Goal: Check status: Check status

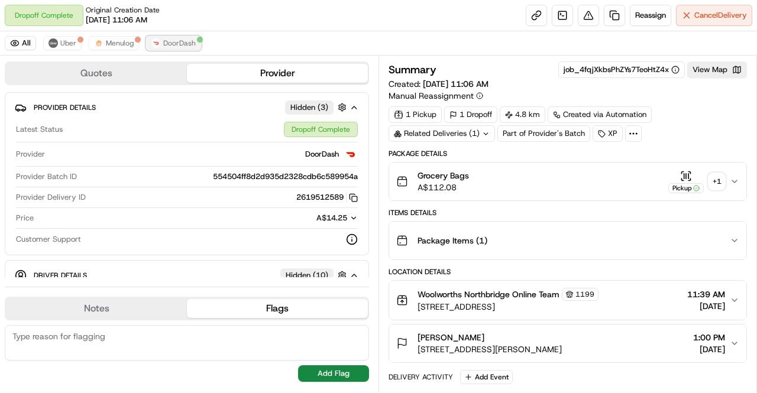
click at [184, 36] on button "DoorDash" at bounding box center [173, 43] width 55 height 14
click at [121, 36] on button "Menulog" at bounding box center [114, 43] width 50 height 14
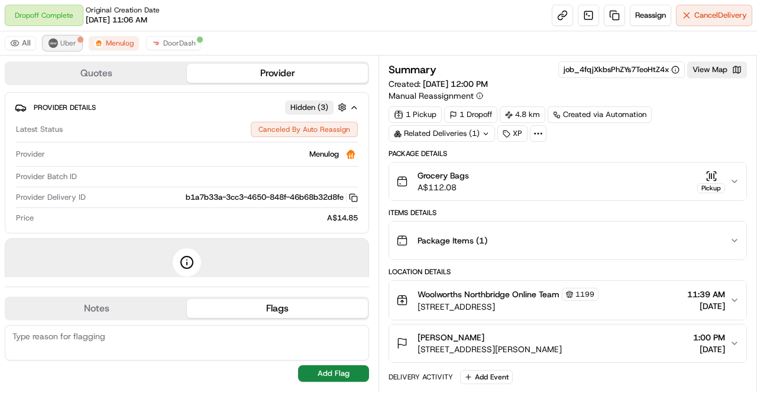
click at [75, 40] on button "Uber" at bounding box center [62, 43] width 38 height 14
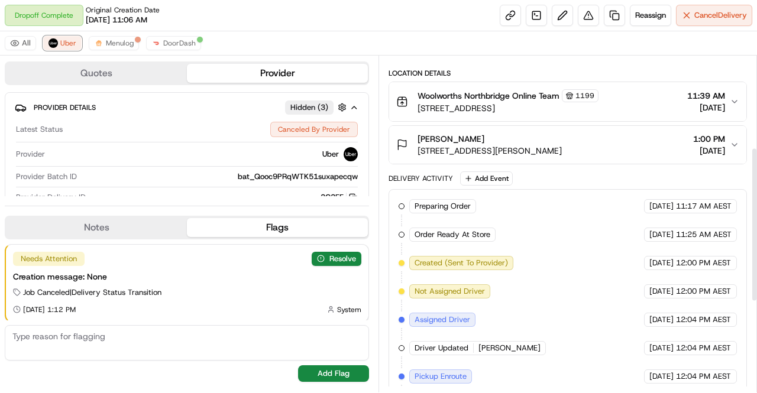
scroll to position [395, 0]
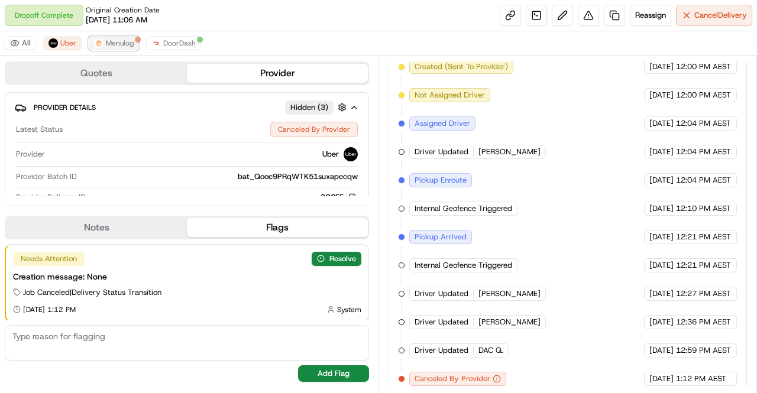
click at [109, 46] on span "Menulog" at bounding box center [120, 42] width 28 height 9
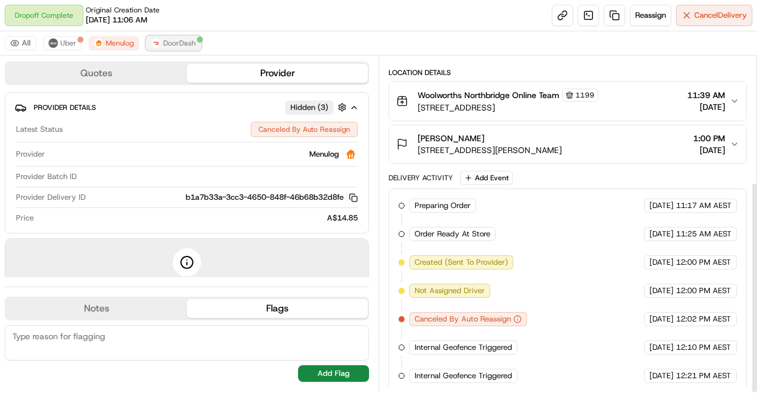
click at [167, 38] on span "DoorDash" at bounding box center [179, 42] width 33 height 9
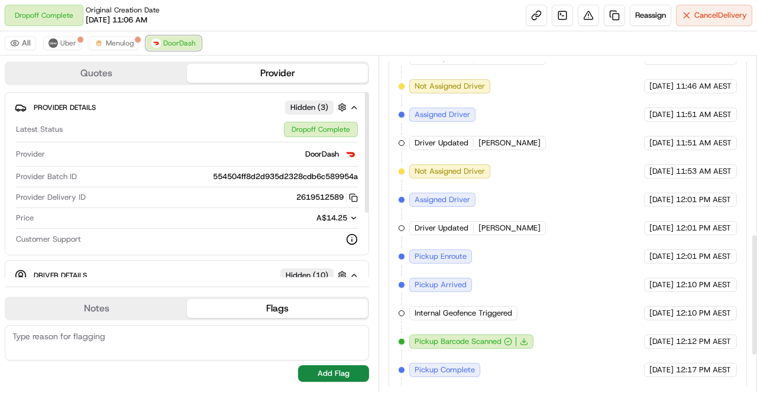
scroll to position [592, 0]
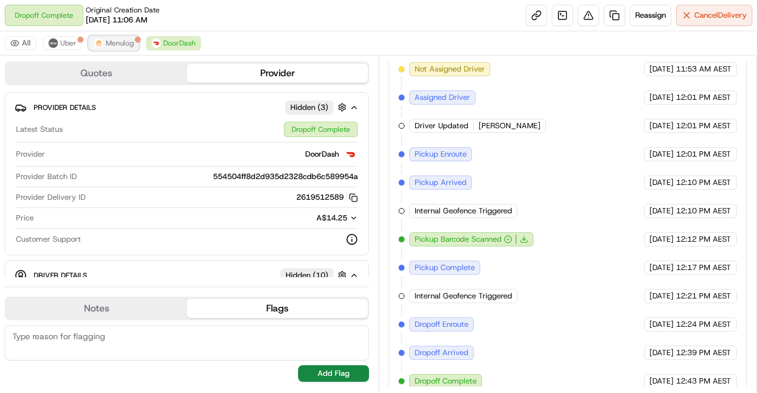
click at [115, 41] on span "Menulog" at bounding box center [120, 42] width 28 height 9
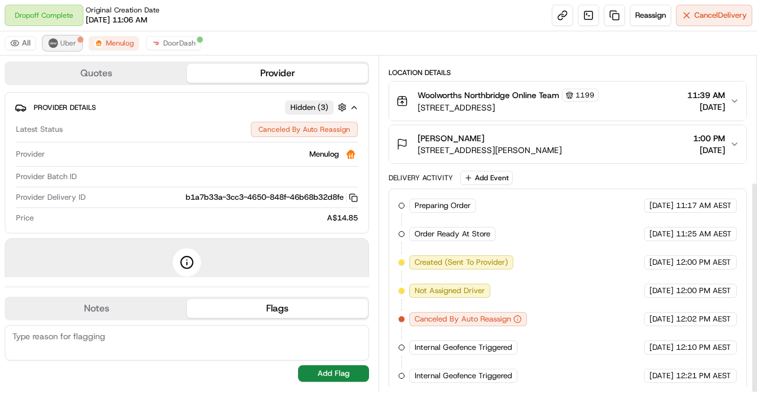
click at [71, 43] on span "Uber" at bounding box center [68, 42] width 16 height 9
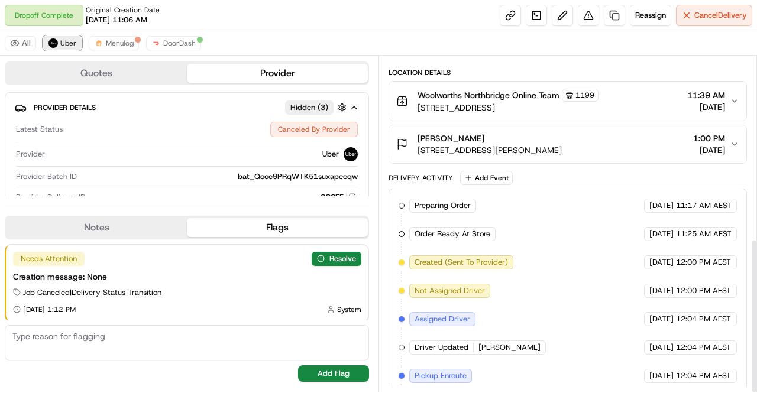
scroll to position [395, 0]
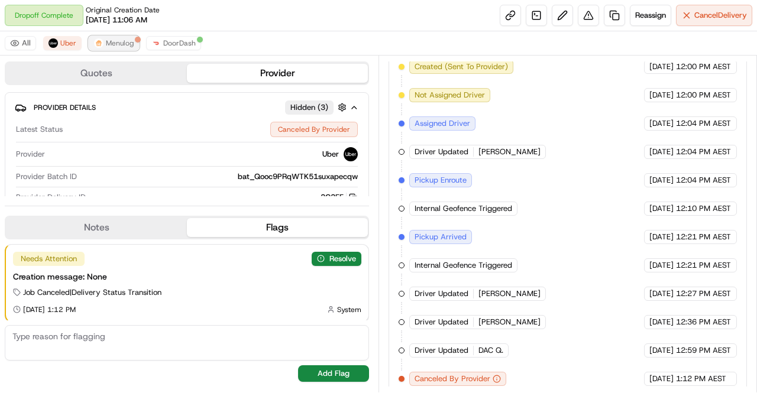
click at [106, 50] on button "Menulog" at bounding box center [114, 43] width 50 height 14
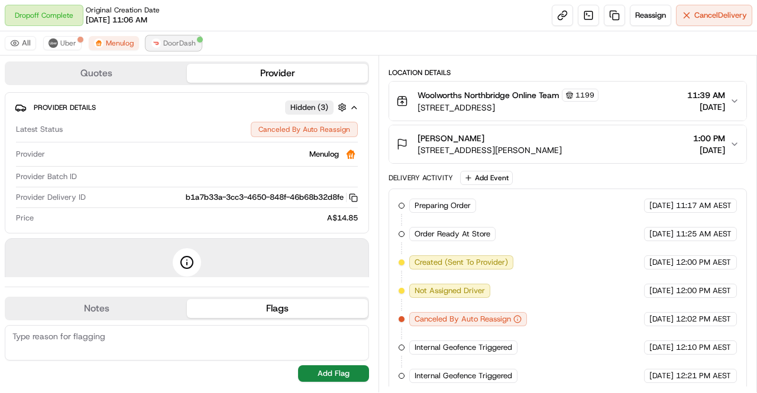
click at [163, 43] on span "DoorDash" at bounding box center [179, 42] width 33 height 9
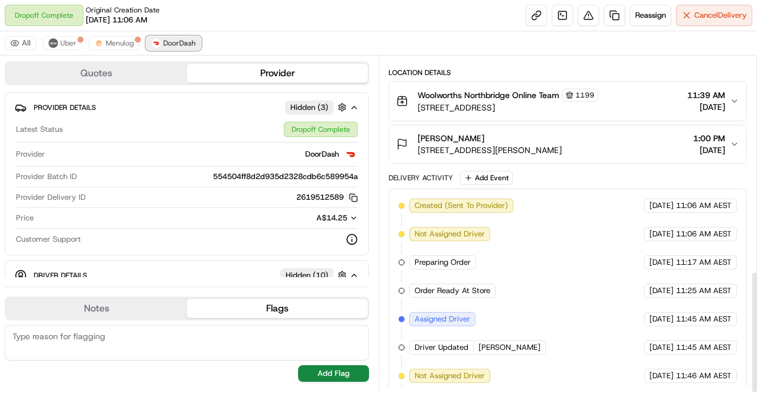
scroll to position [592, 0]
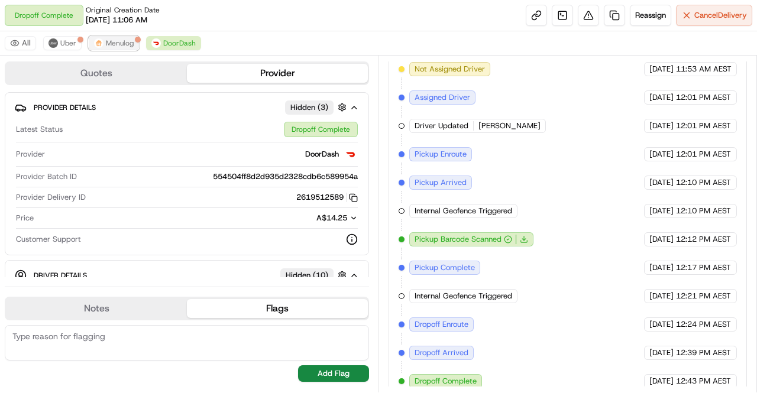
click at [110, 36] on button "Menulog" at bounding box center [114, 43] width 50 height 14
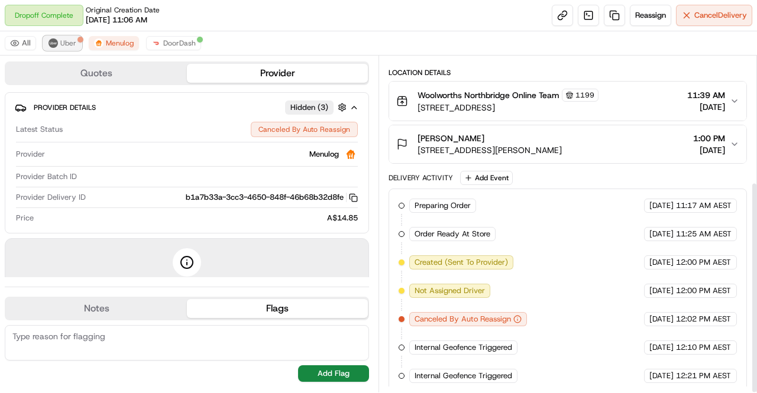
click at [74, 42] on button "Uber" at bounding box center [62, 43] width 38 height 14
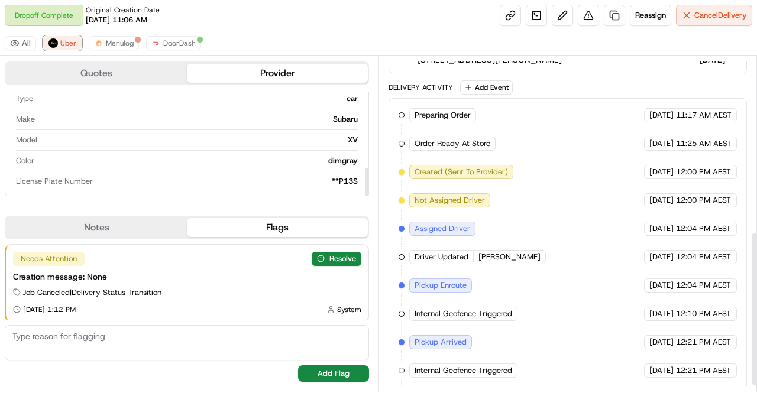
scroll to position [395, 0]
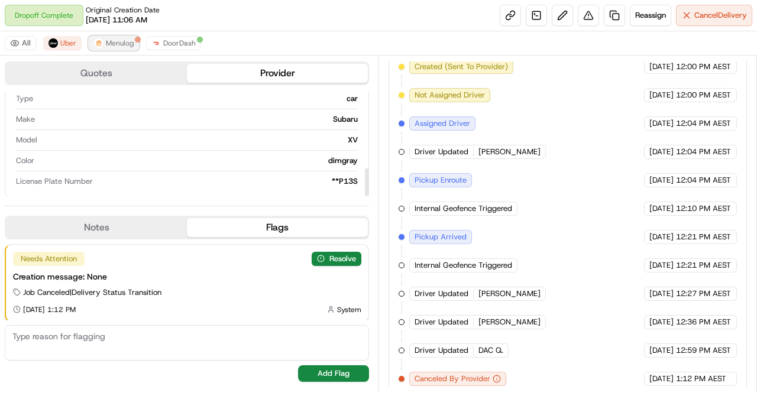
click at [97, 38] on img at bounding box center [98, 42] width 9 height 9
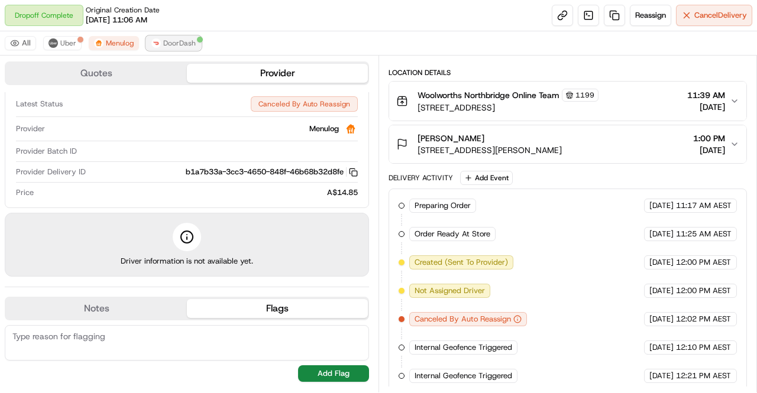
click at [170, 46] on span "DoorDash" at bounding box center [179, 42] width 33 height 9
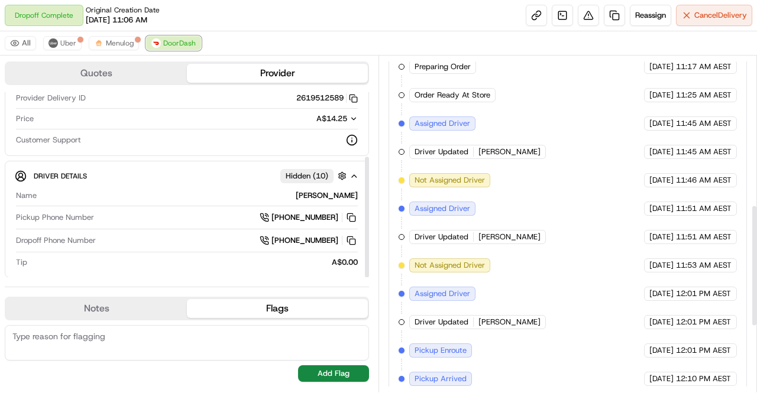
scroll to position [592, 0]
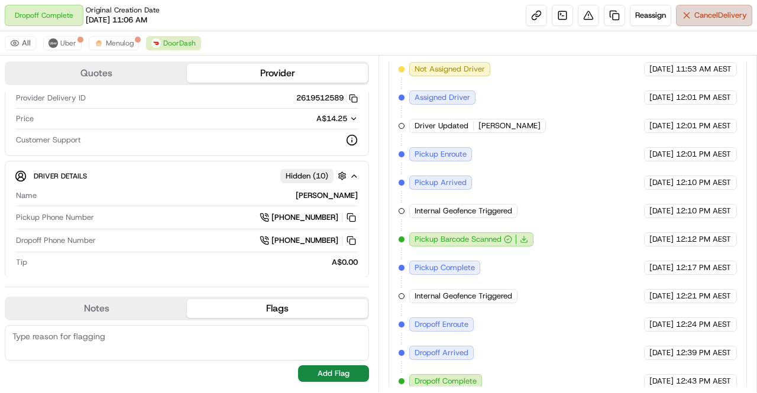
click at [705, 9] on button "Cancel Delivery" at bounding box center [714, 15] width 76 height 21
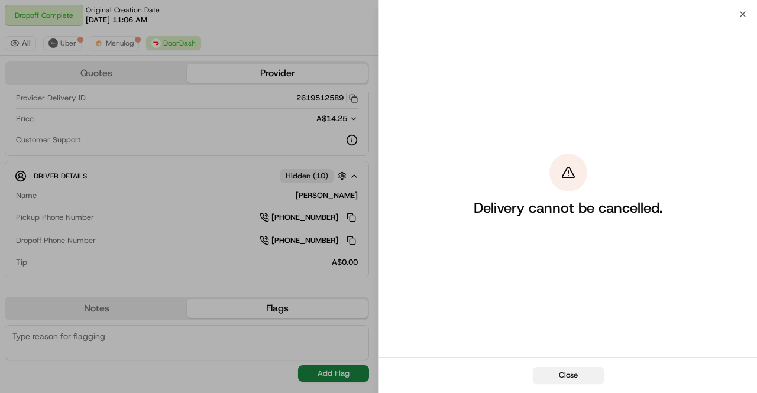
click at [581, 380] on button "Close" at bounding box center [568, 375] width 71 height 17
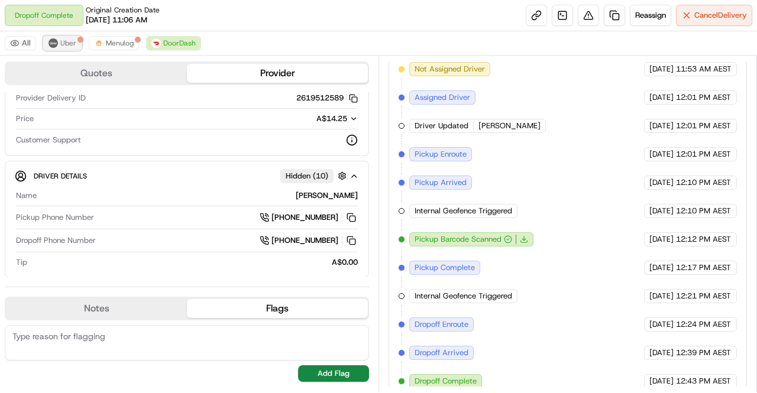
click at [70, 40] on span "Uber" at bounding box center [68, 42] width 16 height 9
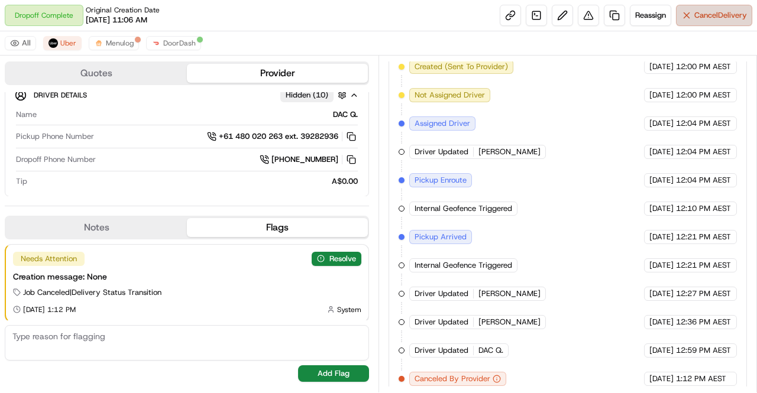
click at [738, 10] on span "Cancel Delivery" at bounding box center [721, 15] width 53 height 11
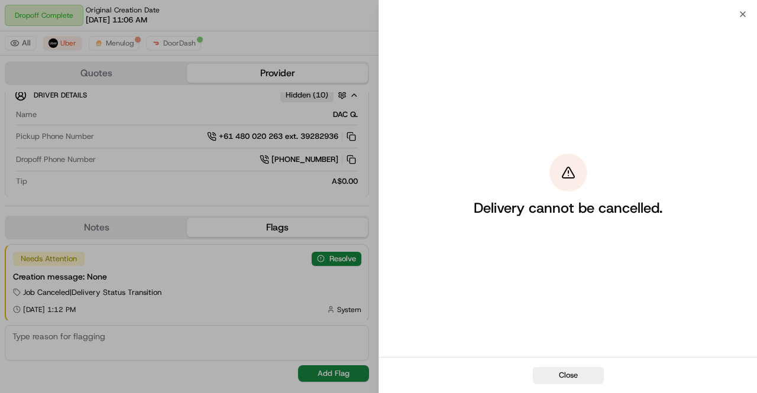
click at [545, 367] on button "Close" at bounding box center [568, 375] width 71 height 17
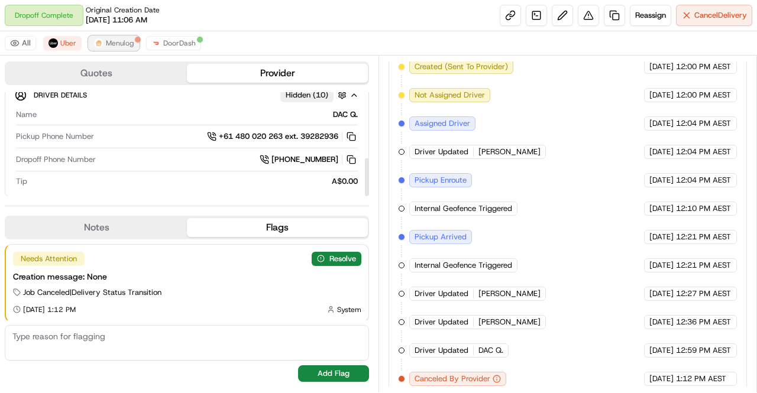
click at [121, 44] on span "Menulog" at bounding box center [120, 42] width 28 height 9
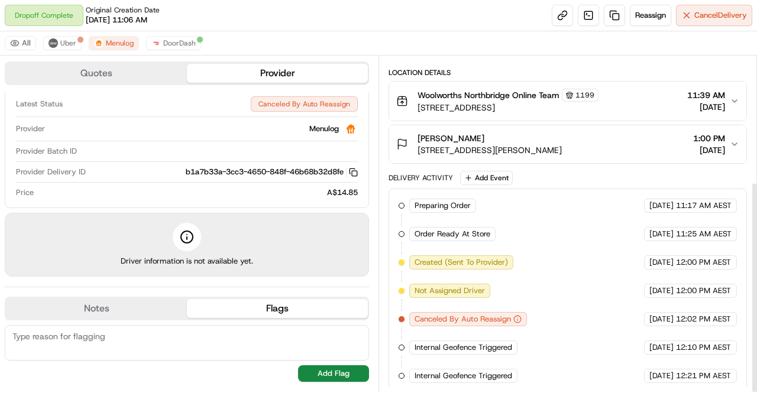
click at [719, 28] on div "Dropoff Complete Original Creation Date [DATE] 11:06 AM Reassign Cancel Delivery" at bounding box center [378, 15] width 757 height 31
click at [721, 22] on button "Cancel Delivery" at bounding box center [714, 15] width 76 height 21
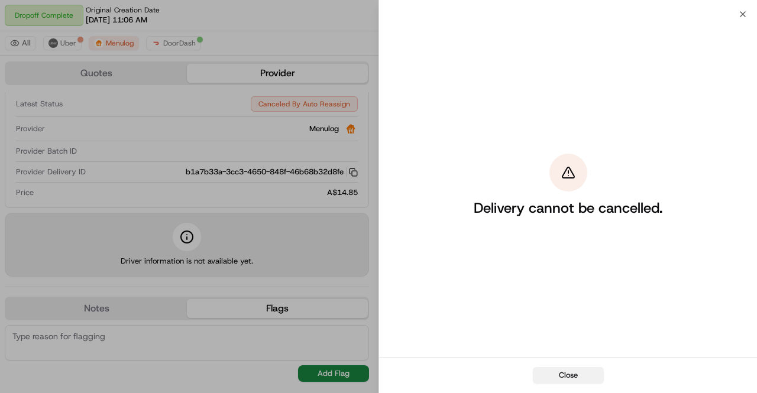
click at [566, 371] on button "Close" at bounding box center [568, 375] width 71 height 17
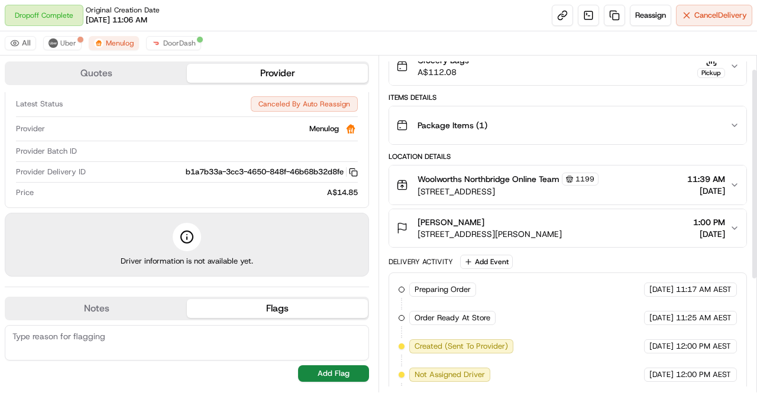
scroll to position [22, 0]
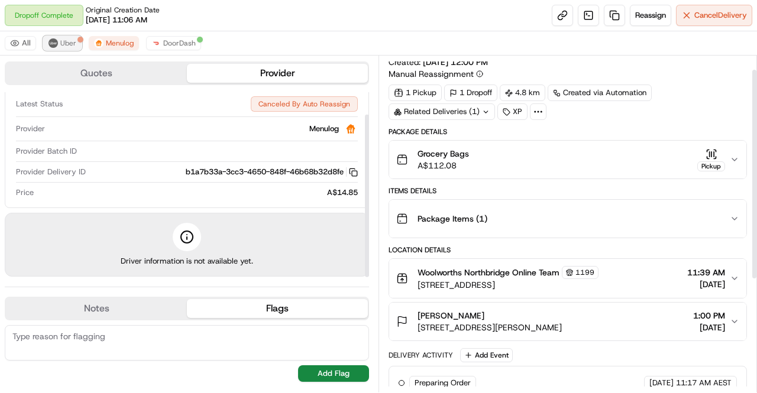
click at [50, 43] on img at bounding box center [53, 42] width 9 height 9
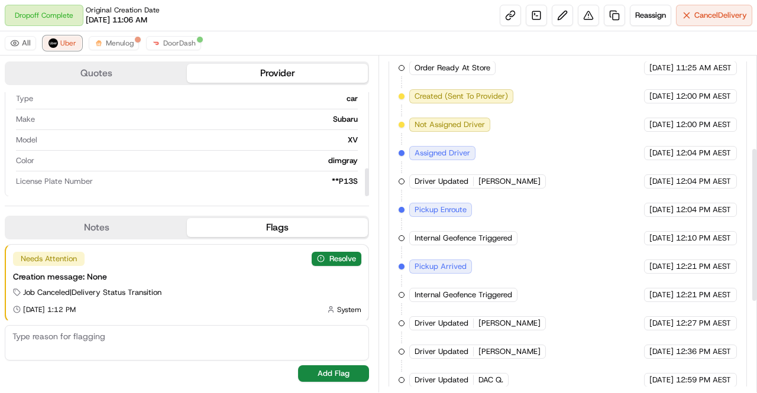
scroll to position [395, 0]
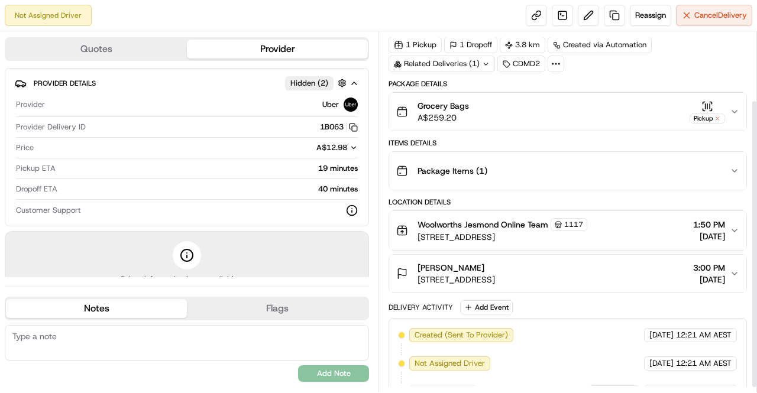
scroll to position [91, 0]
